Goal: Task Accomplishment & Management: Manage account settings

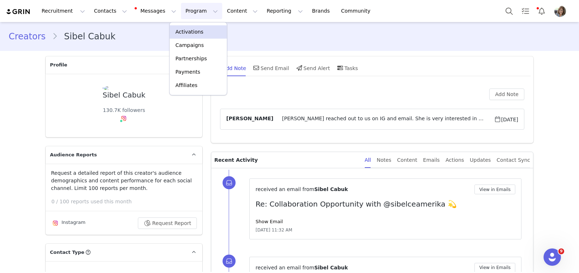
click at [186, 31] on p "Activations" at bounding box center [189, 32] width 28 height 8
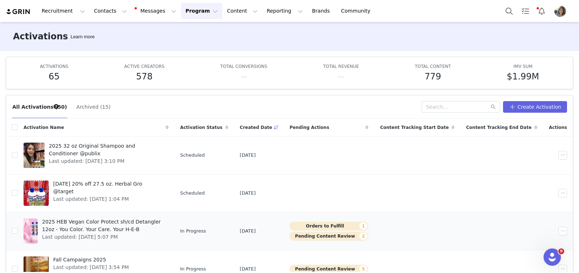
click at [36, 234] on div at bounding box center [31, 231] width 14 height 25
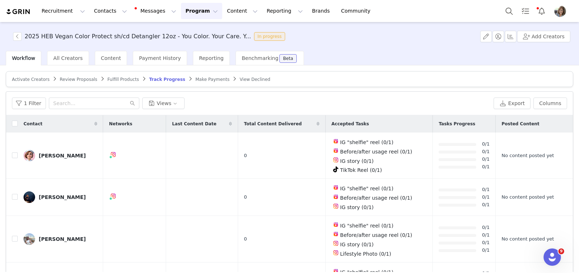
click at [195, 78] on span "Make Payments" at bounding box center [212, 79] width 34 height 5
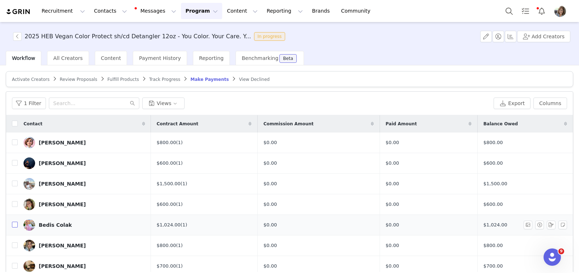
click at [15, 224] on input "checkbox" at bounding box center [15, 225] width 6 height 6
checkbox input "true"
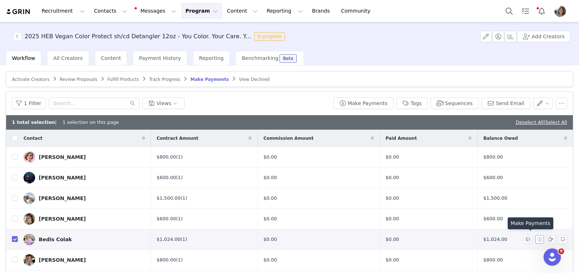
click at [535, 238] on button "button" at bounding box center [539, 239] width 9 height 9
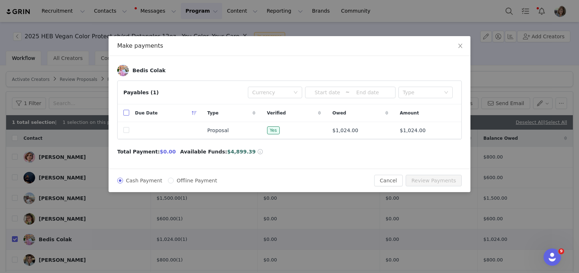
click at [125, 110] on input "checkbox" at bounding box center [126, 113] width 6 height 6
checkbox input "true"
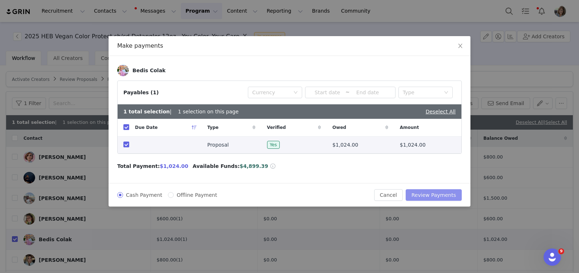
click at [425, 193] on button "Review Payments" at bounding box center [433, 195] width 56 height 12
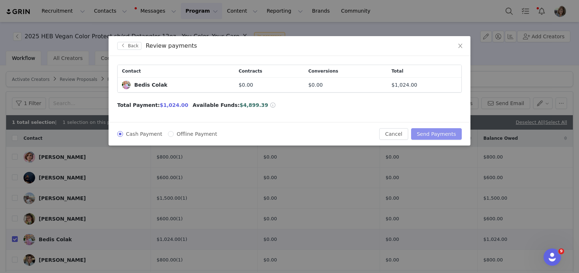
click at [432, 134] on button "Send Payments" at bounding box center [436, 134] width 51 height 12
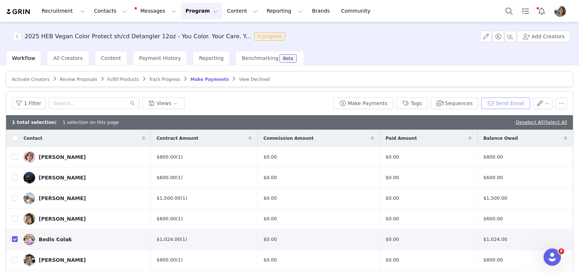
click at [495, 103] on button "Send Email" at bounding box center [505, 104] width 49 height 12
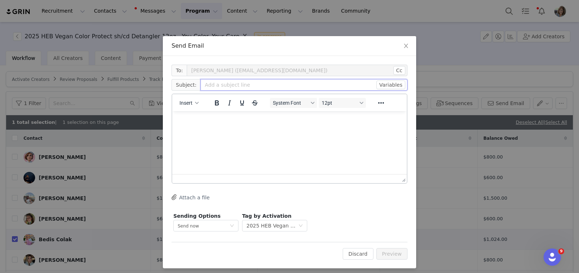
click at [235, 85] on input "text" at bounding box center [303, 85] width 207 height 12
type input "Payment for 2025 HEB Vegan Color Protect/Detangler"
click at [205, 121] on p "Rich Text Area. Press ALT-0 for help." at bounding box center [289, 121] width 223 height 8
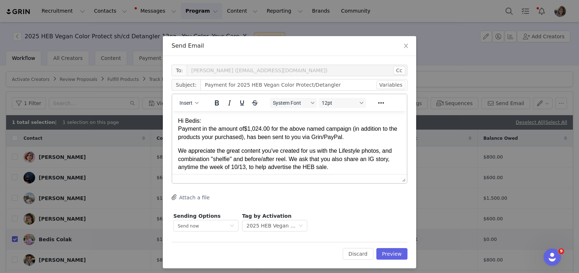
scroll to position [11, 0]
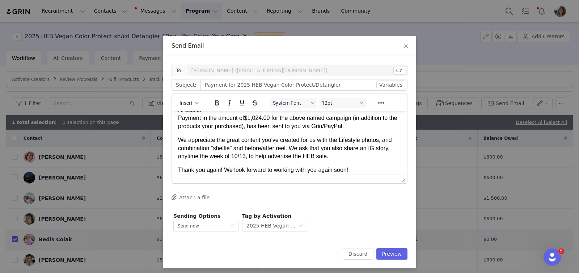
click at [221, 171] on p "Thank you again! We look forward to working with you again soon!" at bounding box center [289, 170] width 223 height 8
click at [341, 172] on p "Thank you! We look forward to working with you again soon!" at bounding box center [289, 170] width 223 height 8
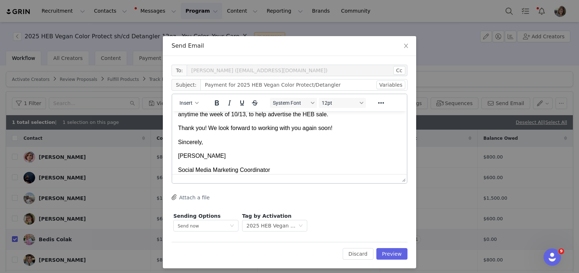
scroll to position [67, 0]
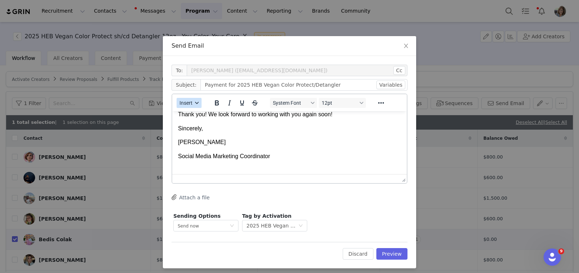
click at [182, 106] on button "Insert" at bounding box center [188, 103] width 25 height 10
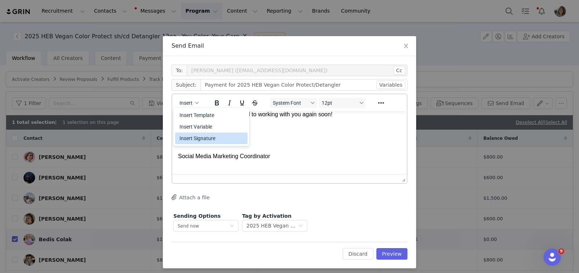
click at [186, 136] on div "Insert Signature" at bounding box center [211, 138] width 65 height 9
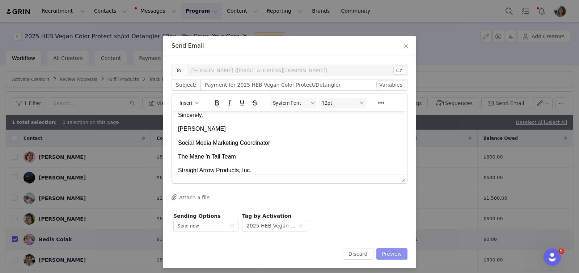
click at [386, 252] on button "Preview" at bounding box center [391, 254] width 31 height 12
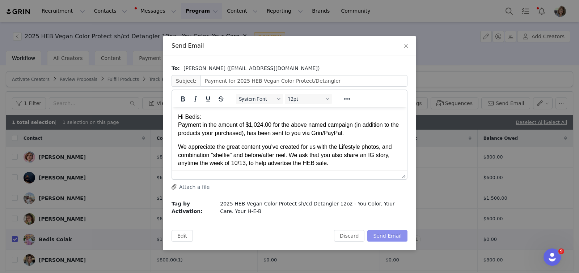
scroll to position [0, 0]
click at [187, 135] on p "Hi Bedis: Payment in the amount of $1,024.00 for the above named campaign (in a…" at bounding box center [289, 125] width 223 height 24
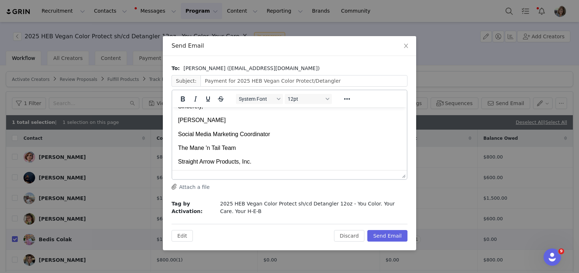
scroll to position [86, 0]
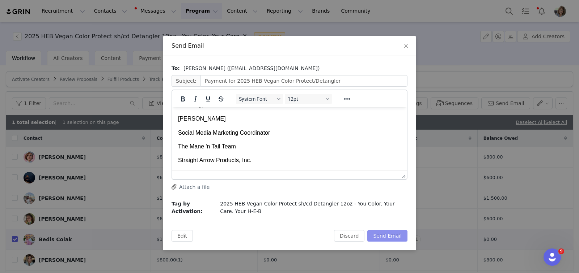
click at [385, 234] on button "Send Email" at bounding box center [387, 236] width 40 height 12
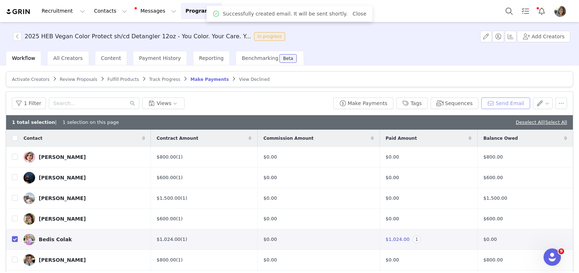
scroll to position [0, 0]
click at [14, 238] on input "checkbox" at bounding box center [15, 240] width 6 height 6
checkbox input "false"
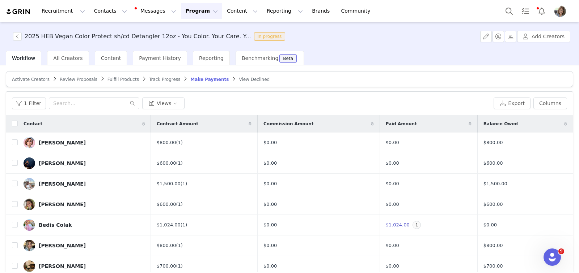
click at [559, 11] on img "Profile" at bounding box center [560, 11] width 12 height 12
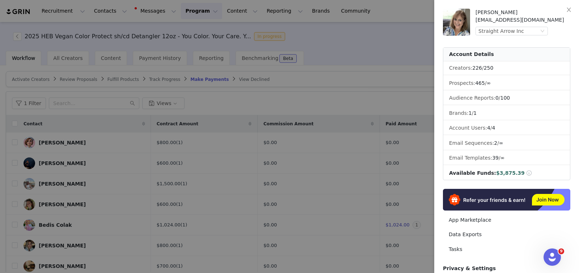
click at [385, 79] on div at bounding box center [289, 136] width 579 height 273
